Goal: Task Accomplishment & Management: Complete application form

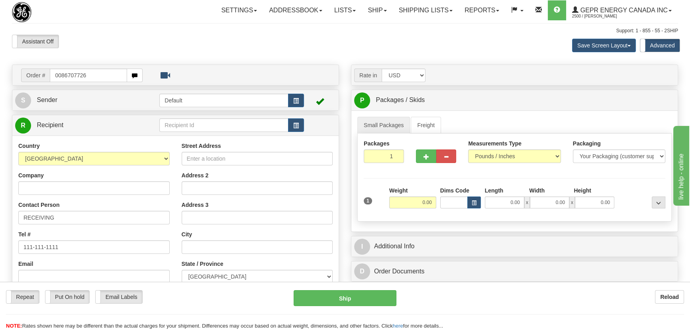
click at [60, 76] on input "0086707726" at bounding box center [88, 75] width 77 height 14
type input "86707726"
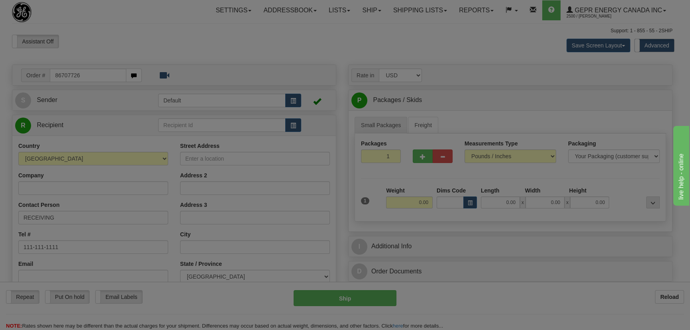
click at [203, 39] on body "Training Course Close Toggle navigation Settings Shipping Preferences New Recip…" at bounding box center [345, 165] width 690 height 330
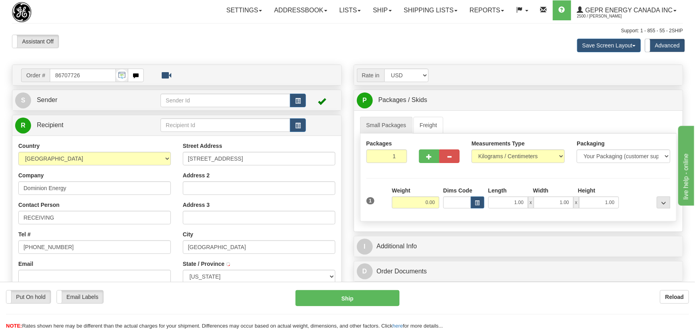
type input "[GEOGRAPHIC_DATA]"
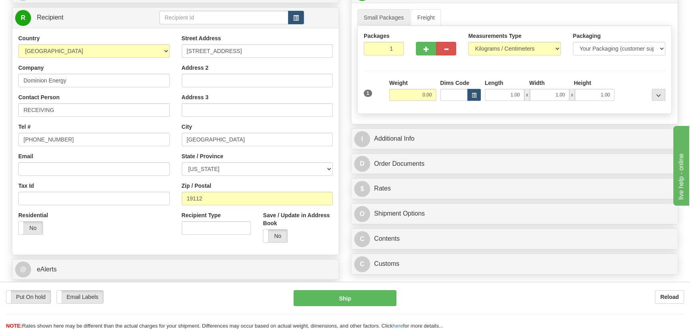
scroll to position [108, 0]
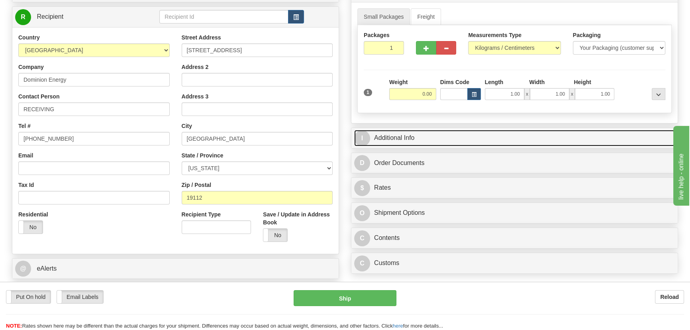
click at [501, 145] on link "I Additional Info" at bounding box center [514, 138] width 321 height 16
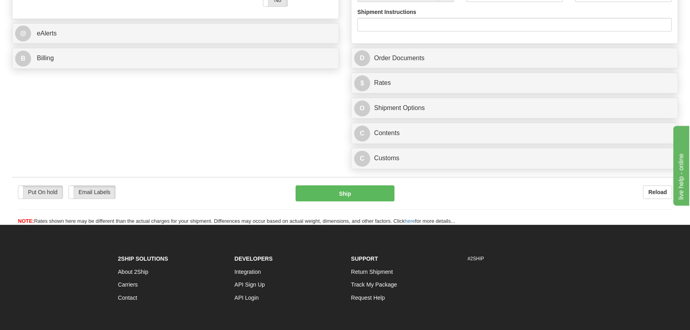
scroll to position [362, 0]
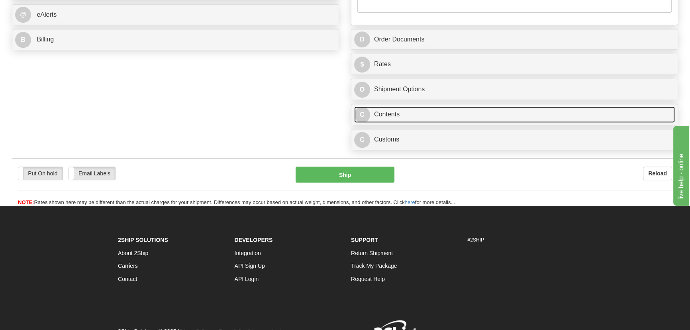
click at [487, 116] on link "C Contents" at bounding box center [514, 114] width 321 height 16
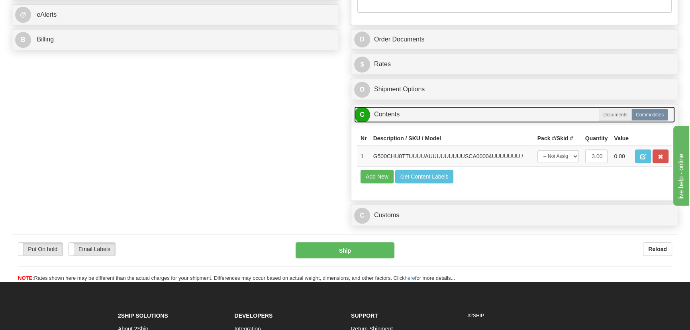
click at [487, 116] on link "C Contents" at bounding box center [514, 114] width 321 height 16
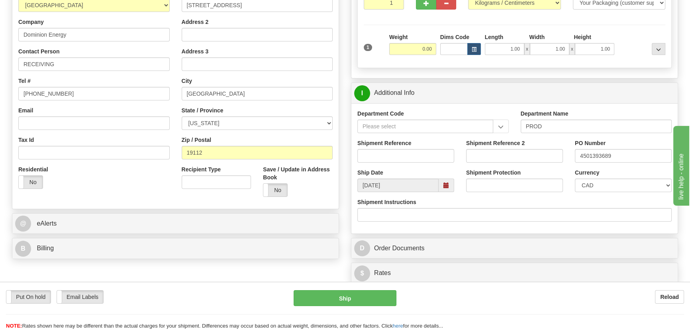
scroll to position [217, 0]
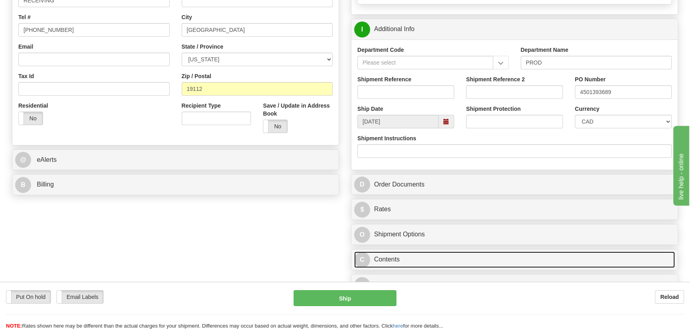
click at [515, 252] on link "C Contents" at bounding box center [514, 259] width 321 height 16
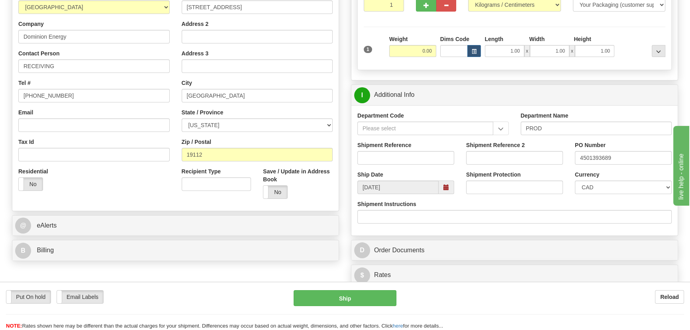
scroll to position [145, 0]
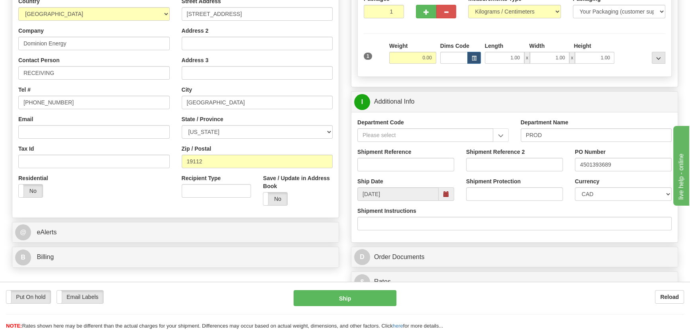
click at [555, 295] on div "Reload" at bounding box center [546, 297] width 276 height 14
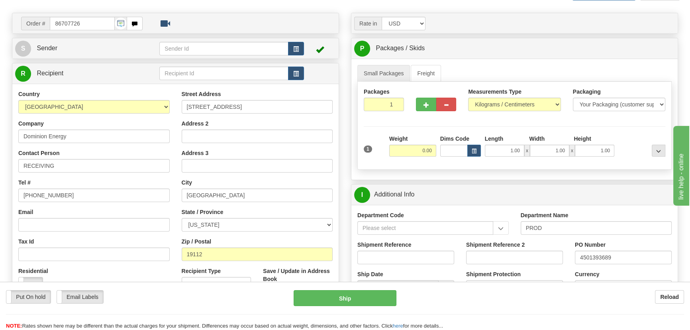
scroll to position [36, 0]
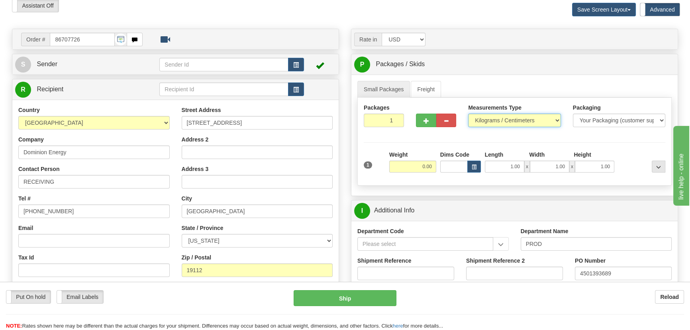
click at [482, 121] on select "Pounds / Inches Kilograms / Centimeters" at bounding box center [514, 120] width 92 height 14
select select "0"
click at [468, 113] on select "Pounds / Inches Kilograms / Centimeters" at bounding box center [514, 120] width 92 height 14
click at [494, 310] on div "Put On hold Put On hold Email Labels Email Labels Edit Reload Ship" at bounding box center [345, 310] width 690 height 40
